Goal: Entertainment & Leisure: Consume media (video, audio)

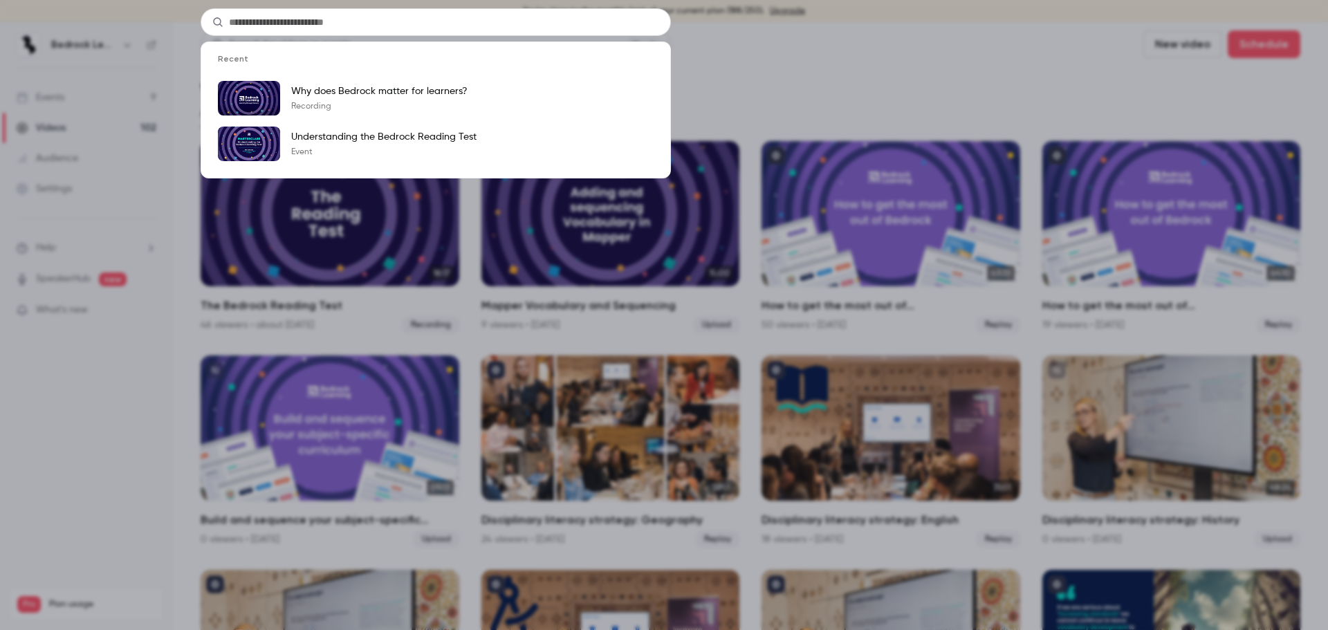
click at [854, 71] on div "Recent Why does Bedrock matter for learners? Recording Understanding the Bedroc…" at bounding box center [664, 315] width 1328 height 630
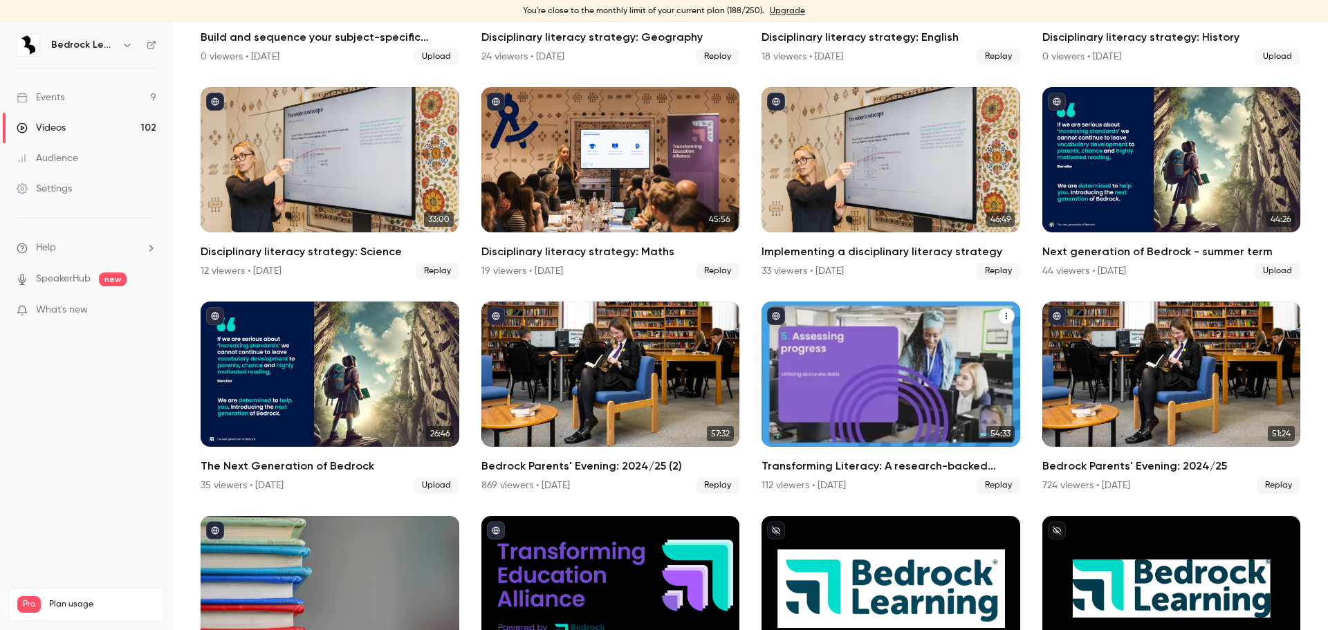
scroll to position [484, 0]
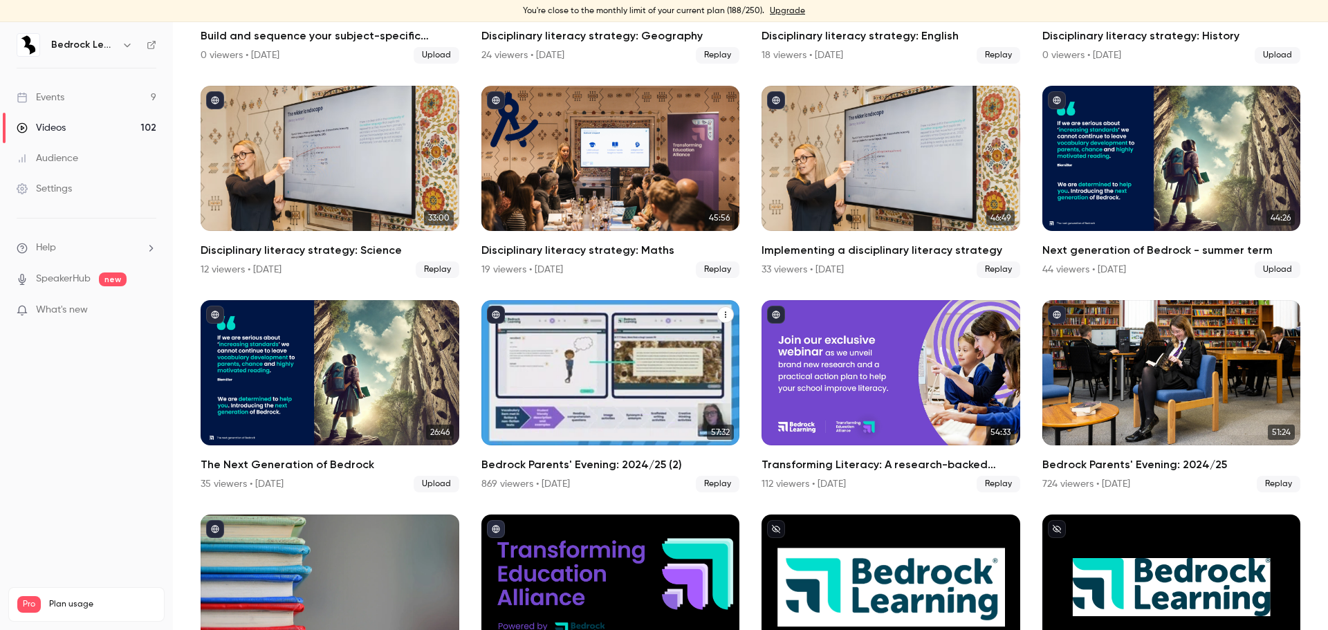
click at [517, 363] on div "Bedrock Parents' Evening: 2024/25 (2)" at bounding box center [610, 372] width 259 height 145
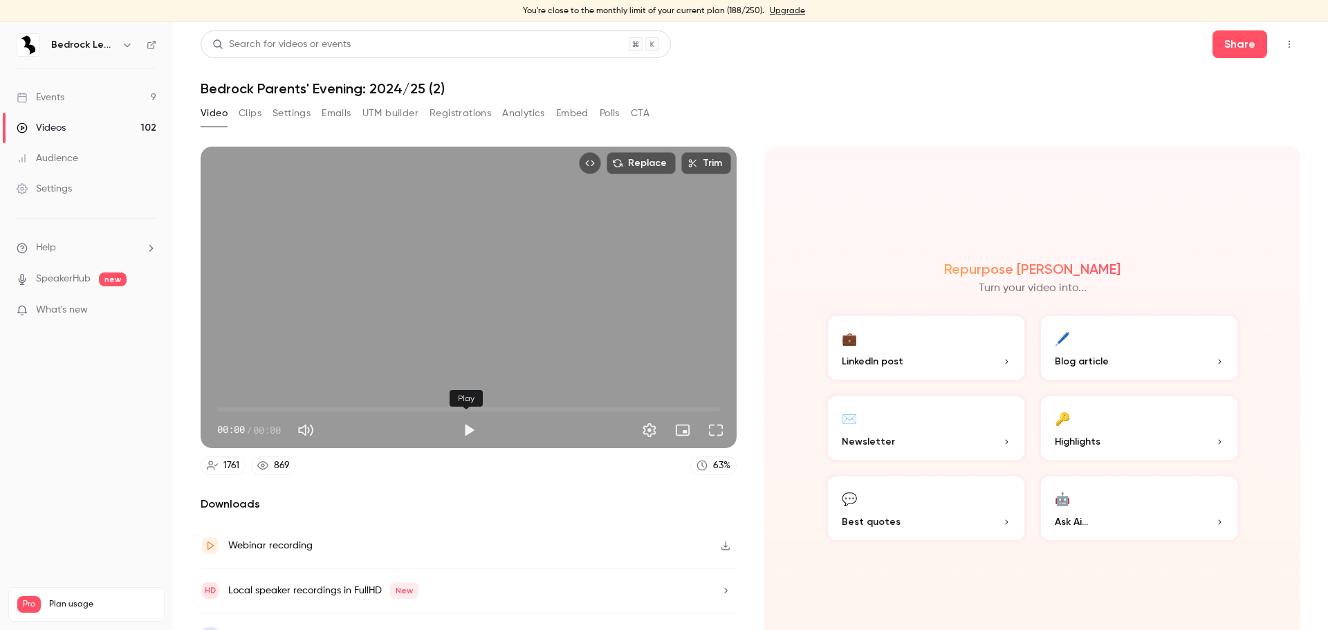
click at [470, 429] on button "Play" at bounding box center [469, 430] width 28 height 28
click at [232, 408] on span at bounding box center [468, 409] width 503 height 4
click at [646, 432] on button "Settings" at bounding box center [650, 430] width 28 height 28
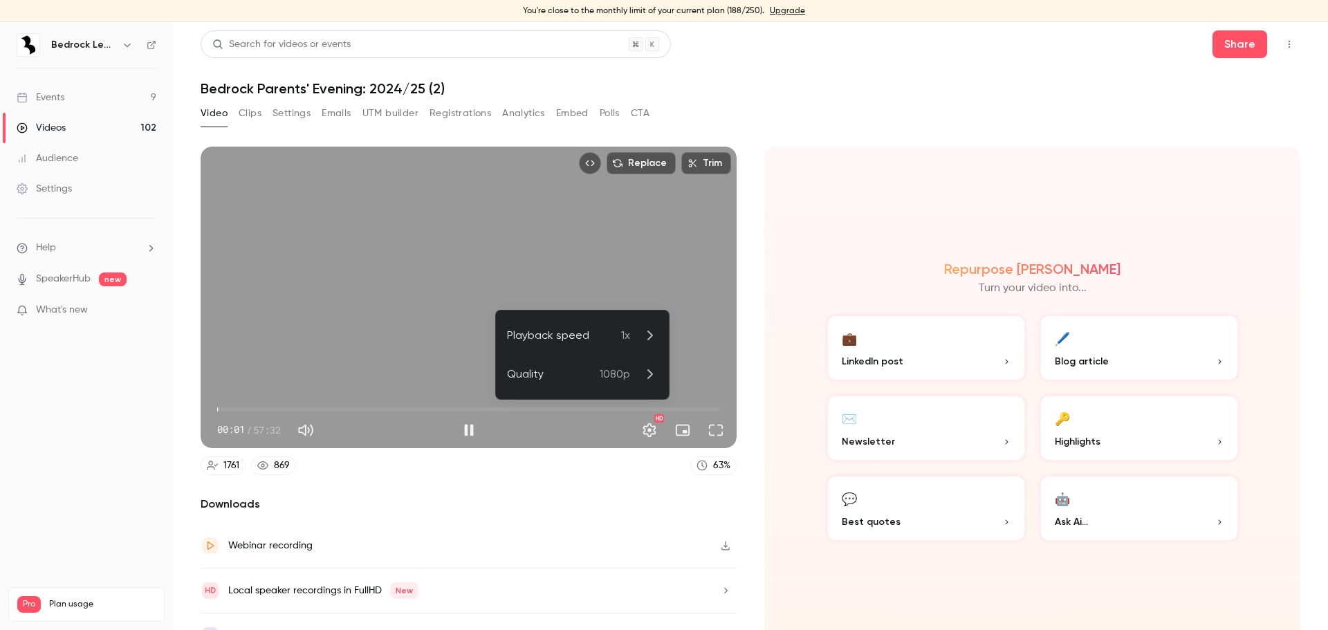
click at [634, 334] on p "1x" at bounding box center [639, 335] width 37 height 17
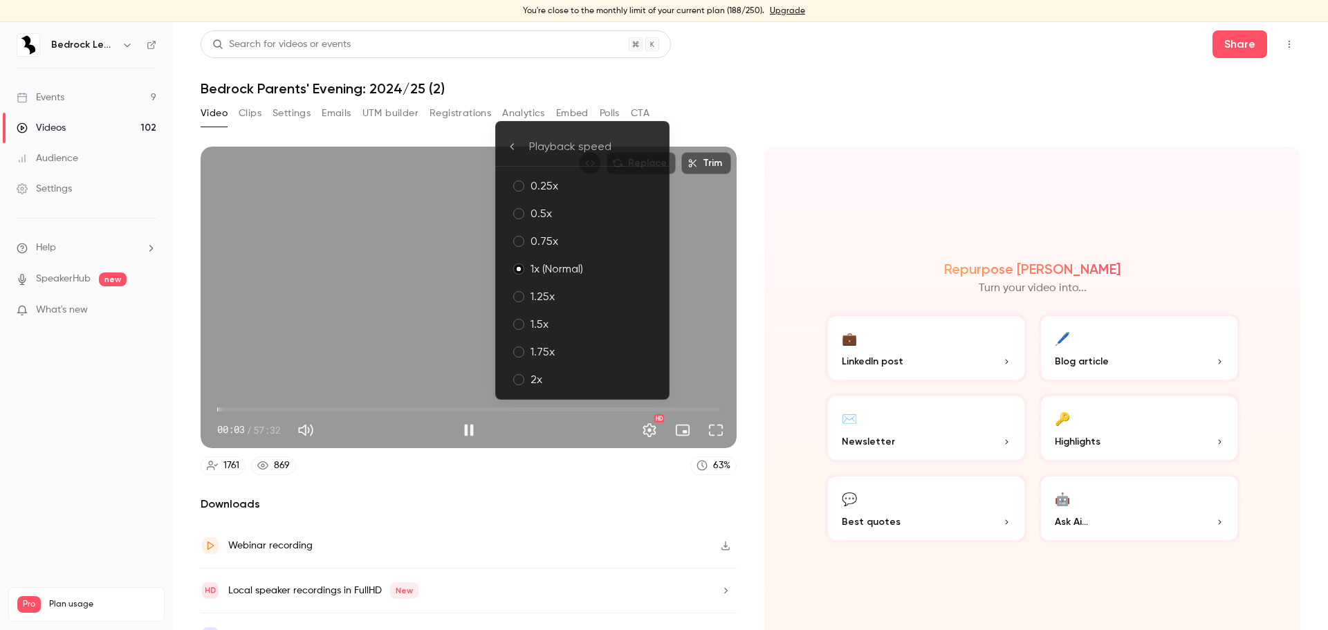
click at [565, 387] on div "2x" at bounding box center [594, 379] width 127 height 17
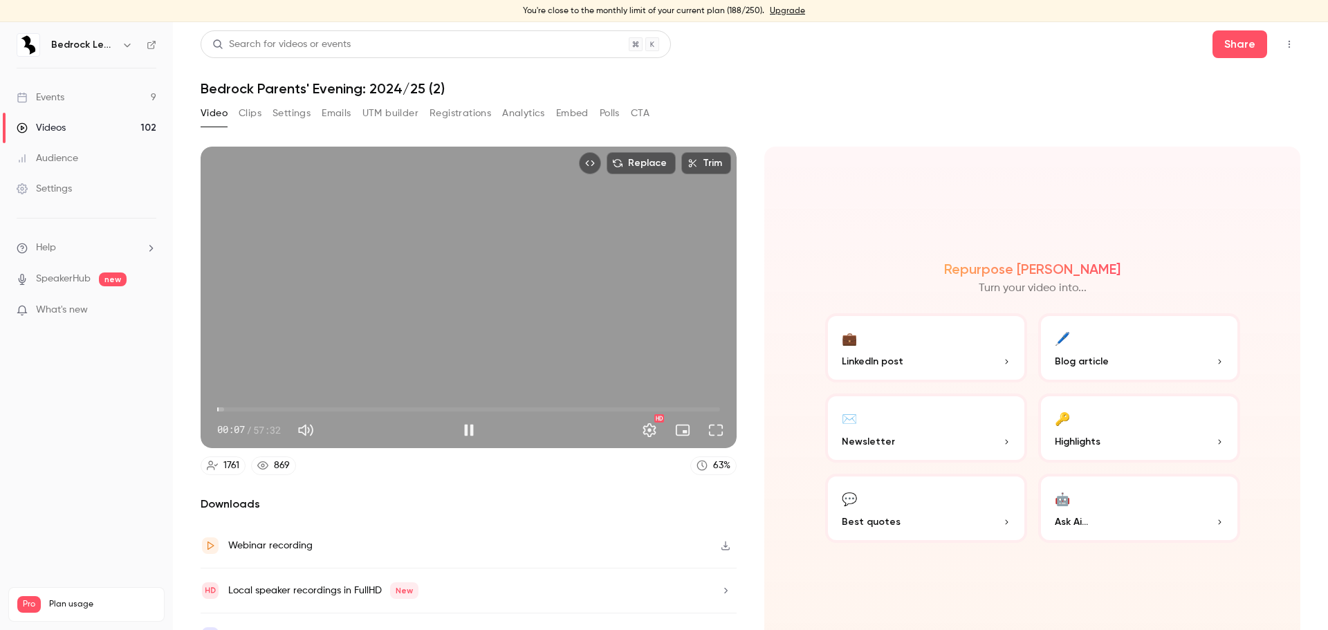
click at [248, 403] on span "00:07" at bounding box center [468, 409] width 503 height 22
click at [289, 407] on span "08:09" at bounding box center [468, 409] width 503 height 22
click at [233, 402] on span "01:50" at bounding box center [468, 409] width 503 height 22
drag, startPoint x: 235, startPoint y: 404, endPoint x: 203, endPoint y: 405, distance: 32.5
click at [203, 405] on div "00:00 00:00 / 57:32 HD" at bounding box center [469, 419] width 536 height 58
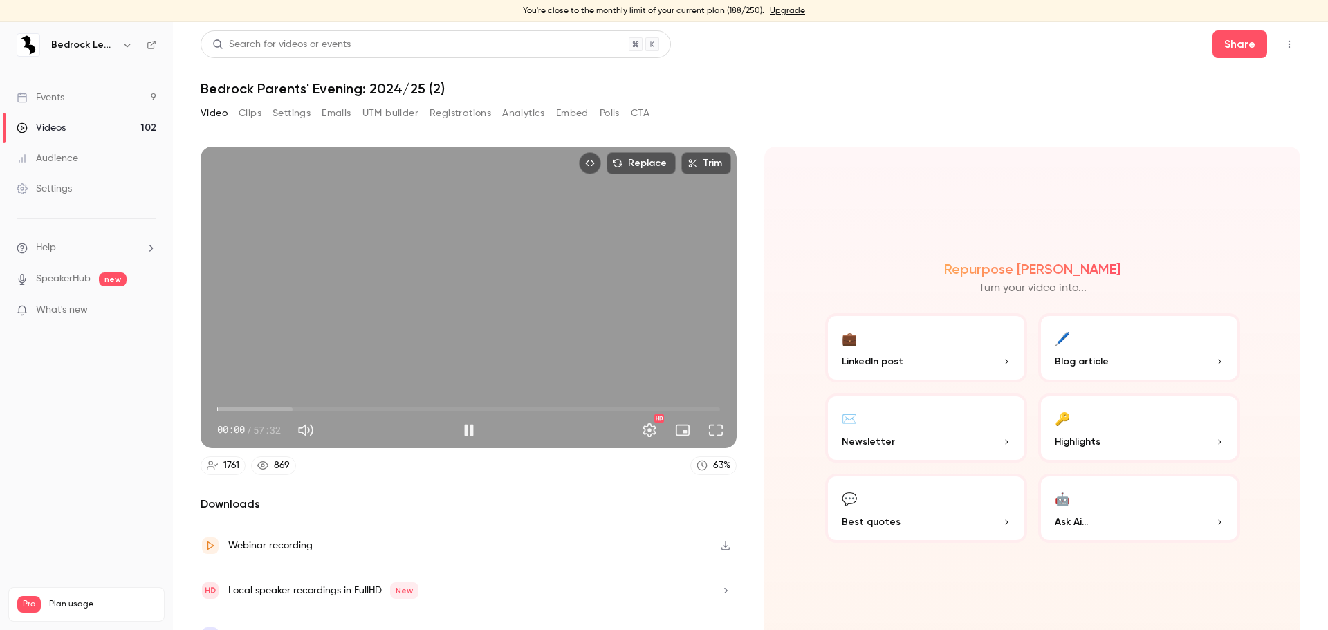
click at [245, 407] on span "00:00" at bounding box center [468, 409] width 503 height 22
click at [230, 407] on span "01:26" at bounding box center [468, 409] width 503 height 22
click at [252, 407] on span "01:29" at bounding box center [468, 409] width 503 height 22
click at [245, 408] on span "04:12" at bounding box center [468, 409] width 503 height 22
click at [473, 425] on button "Pause" at bounding box center [469, 430] width 28 height 28
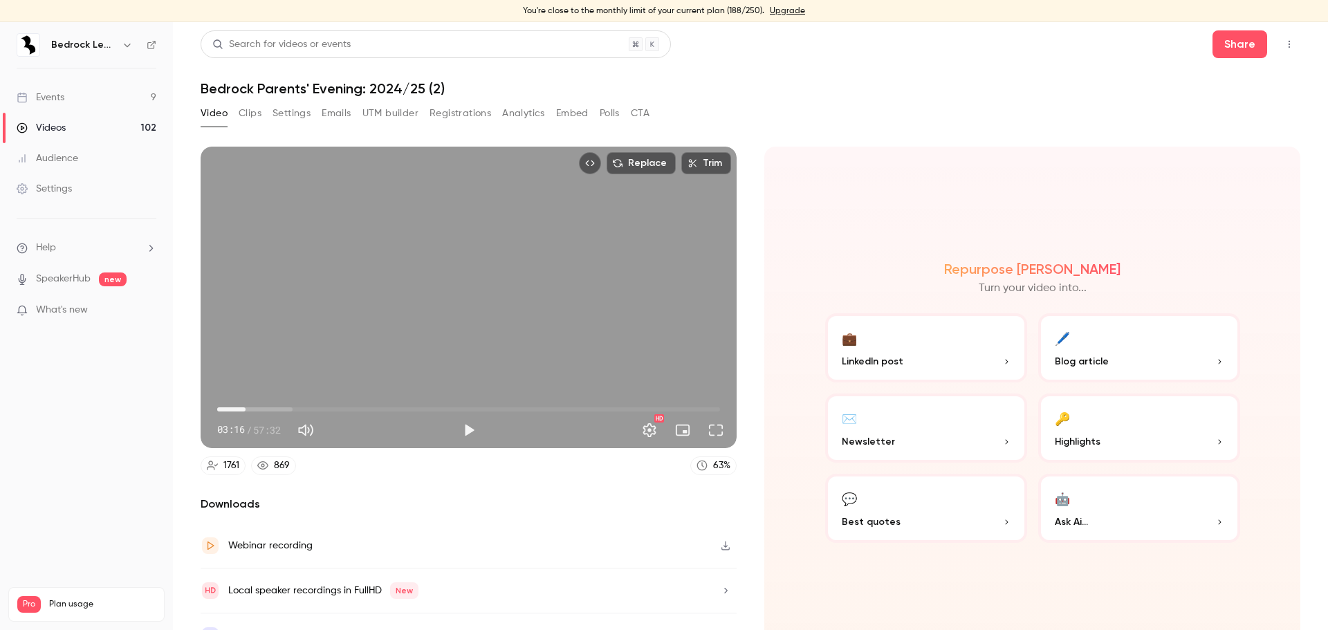
click at [109, 433] on nav "Bedrock Learning Events 9 Videos 102 Audience Settings Help SpeakerHub new What…" at bounding box center [86, 326] width 173 height 608
click at [253, 406] on span "03:16" at bounding box center [468, 409] width 503 height 22
click at [449, 421] on div "04:09 / 57:32" at bounding box center [336, 430] width 238 height 22
click at [463, 422] on button "Play" at bounding box center [469, 430] width 28 height 28
click at [256, 407] on span "04:10" at bounding box center [254, 409] width 4 height 4
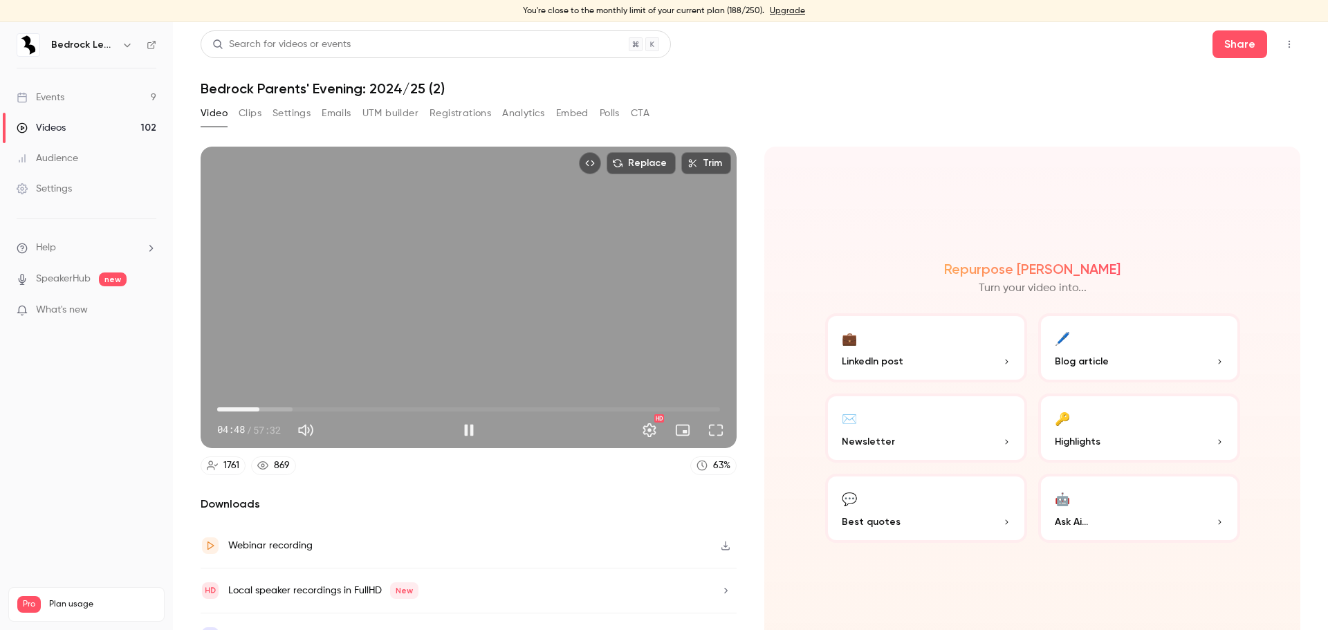
click at [261, 407] on span "04:48" at bounding box center [259, 409] width 4 height 4
click at [273, 405] on span "05:41" at bounding box center [468, 409] width 503 height 22
click at [283, 405] on span "06:29" at bounding box center [468, 409] width 503 height 22
click at [288, 407] on span "07:48" at bounding box center [286, 409] width 4 height 4
click at [298, 405] on span "09:21" at bounding box center [468, 409] width 503 height 22
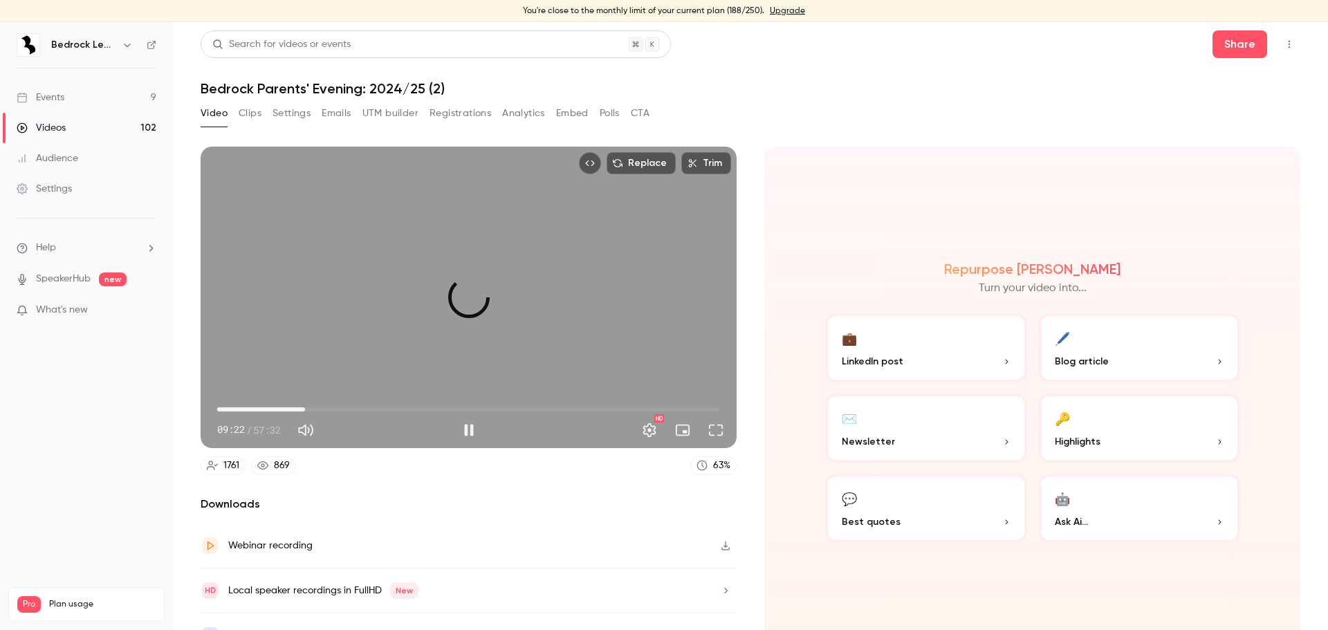
click at [304, 407] on span "10:04" at bounding box center [305, 409] width 4 height 4
click at [311, 407] on span "10:52" at bounding box center [312, 409] width 4 height 4
click at [320, 407] on span "11:55" at bounding box center [468, 409] width 503 height 22
click at [300, 412] on span "11:56" at bounding box center [468, 409] width 503 height 22
click at [396, 329] on div "Replace Trim 09:35 11:56 / 57:32 HD" at bounding box center [469, 298] width 536 height 302
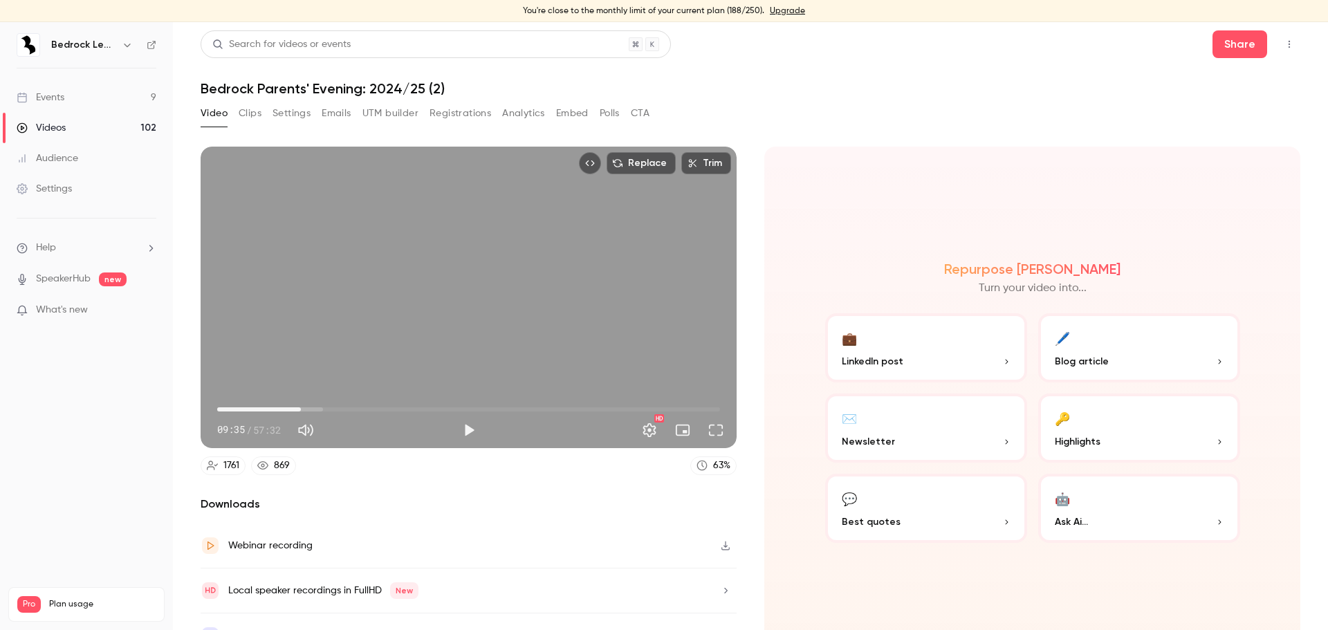
click at [426, 275] on div "Replace Trim 09:35 09:35 / 57:32 HD" at bounding box center [469, 298] width 536 height 302
click at [302, 407] on span "09:37" at bounding box center [302, 409] width 4 height 4
click at [315, 405] on span "09:50" at bounding box center [468, 409] width 503 height 22
click at [315, 407] on span "11:16" at bounding box center [315, 409] width 4 height 4
click at [406, 310] on div "Replace Trim 11:22 11:22 / 57:32 HD" at bounding box center [469, 298] width 536 height 302
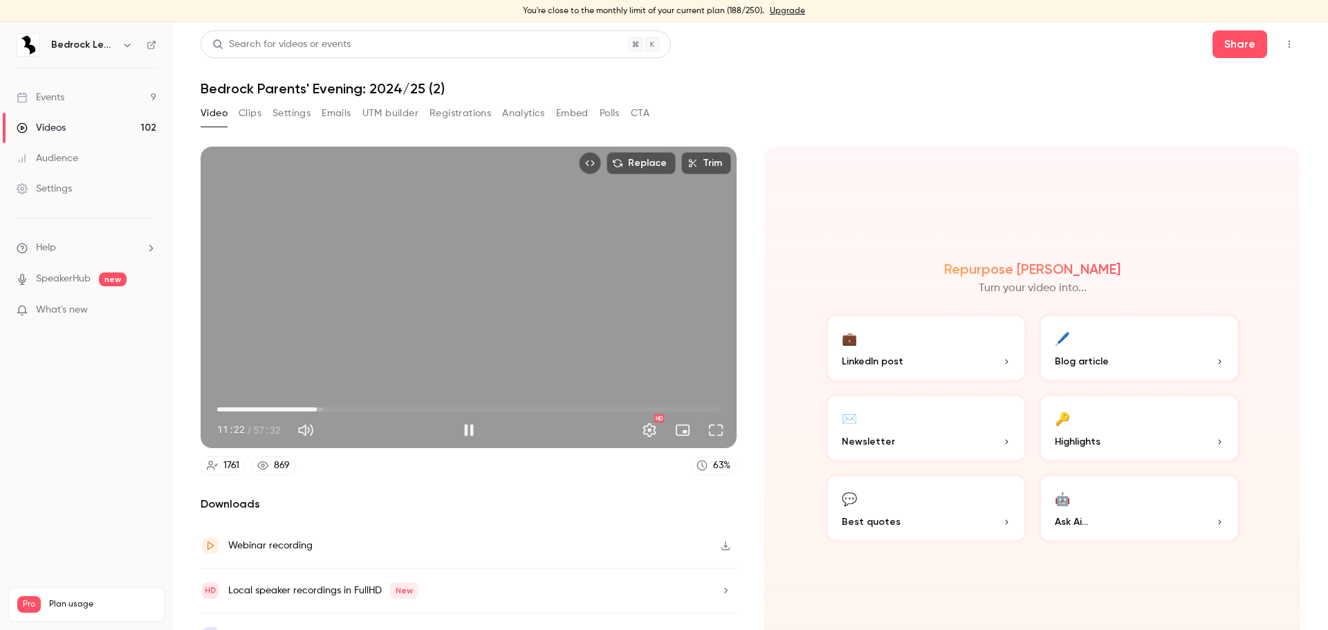
type input "*****"
